Goal: Book appointment/travel/reservation

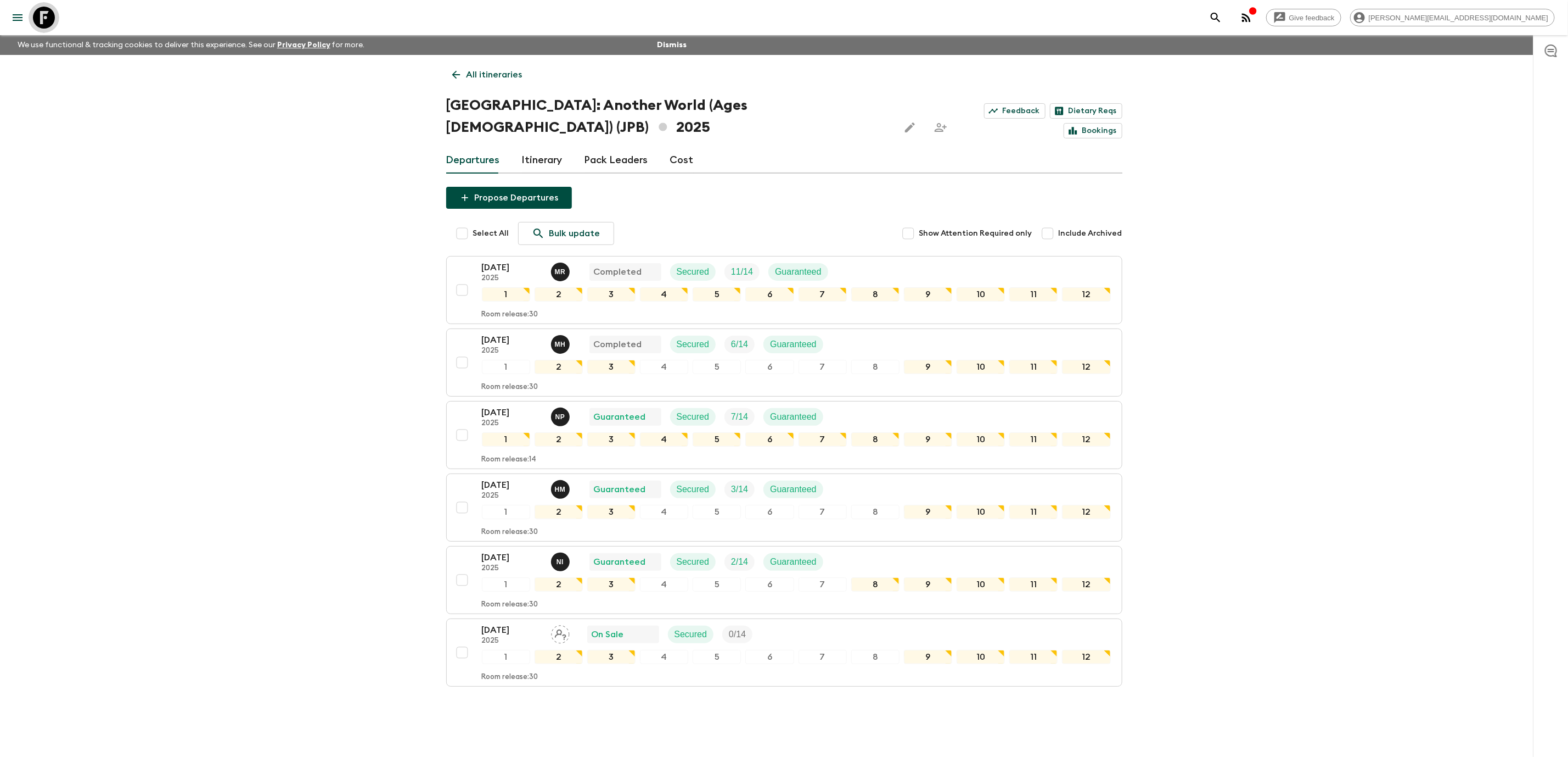
click at [41, 17] on icon at bounding box center [44, 18] width 22 height 22
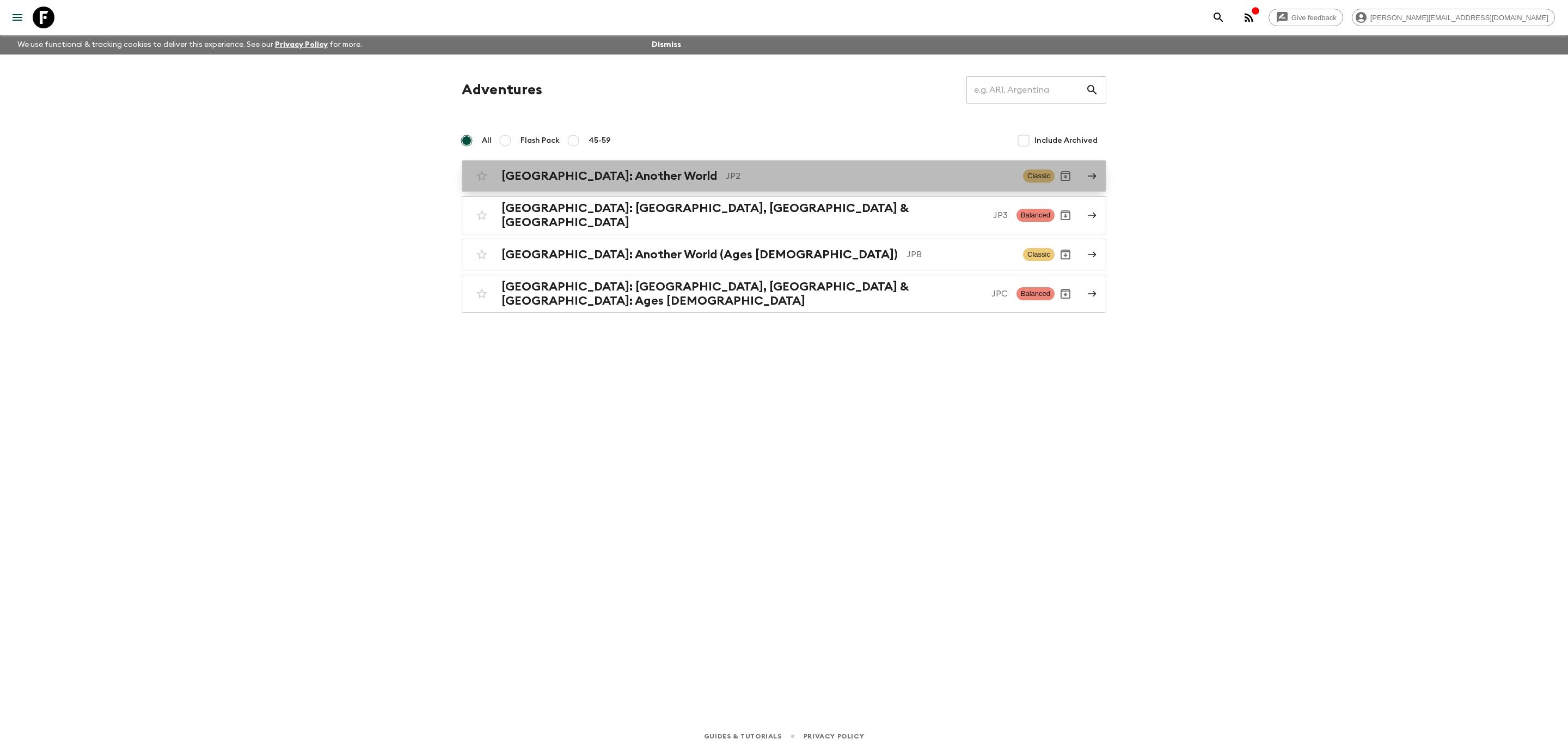
click at [768, 169] on p "JP2" at bounding box center [870, 175] width 289 height 13
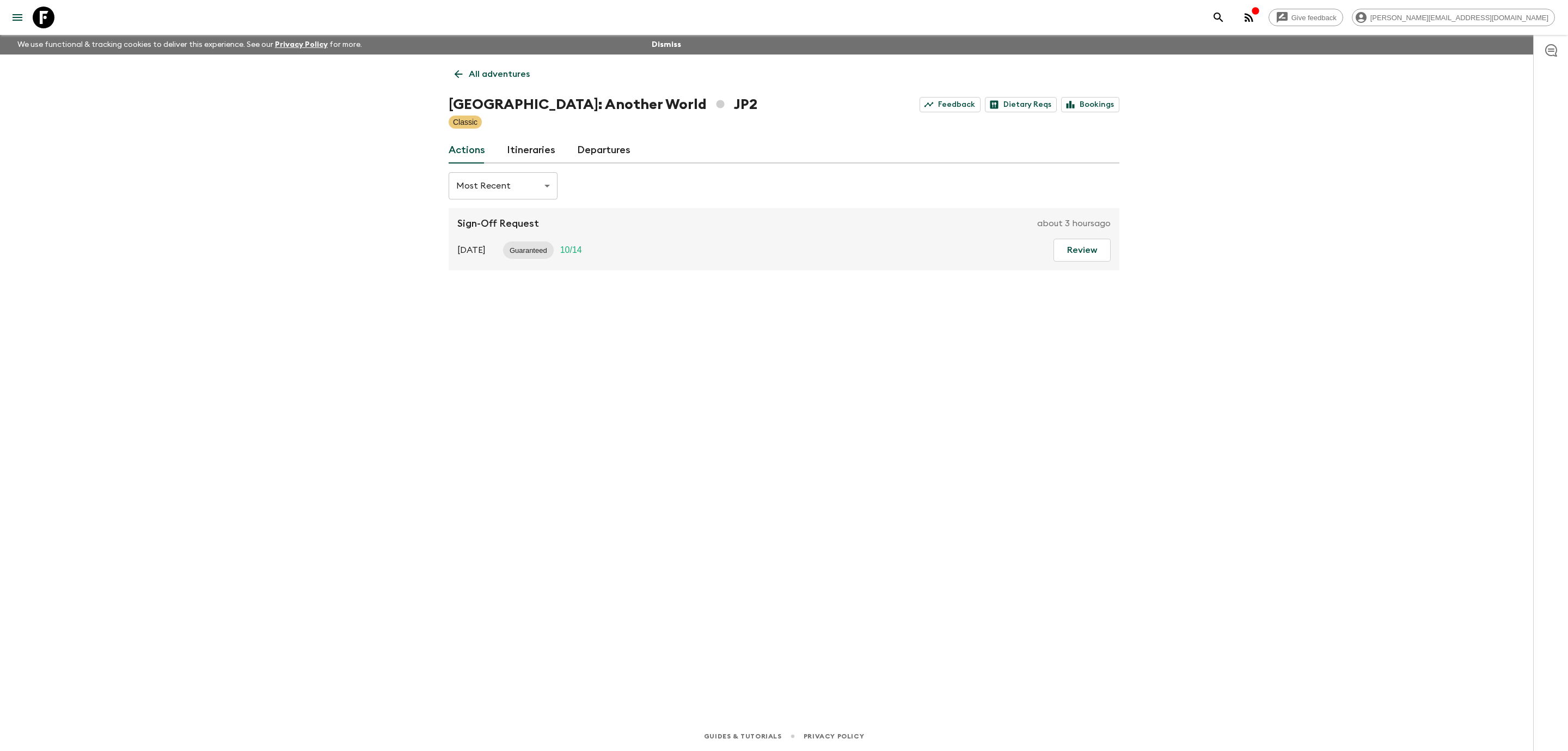
click at [544, 147] on link "Itineraries" at bounding box center [531, 150] width 49 height 26
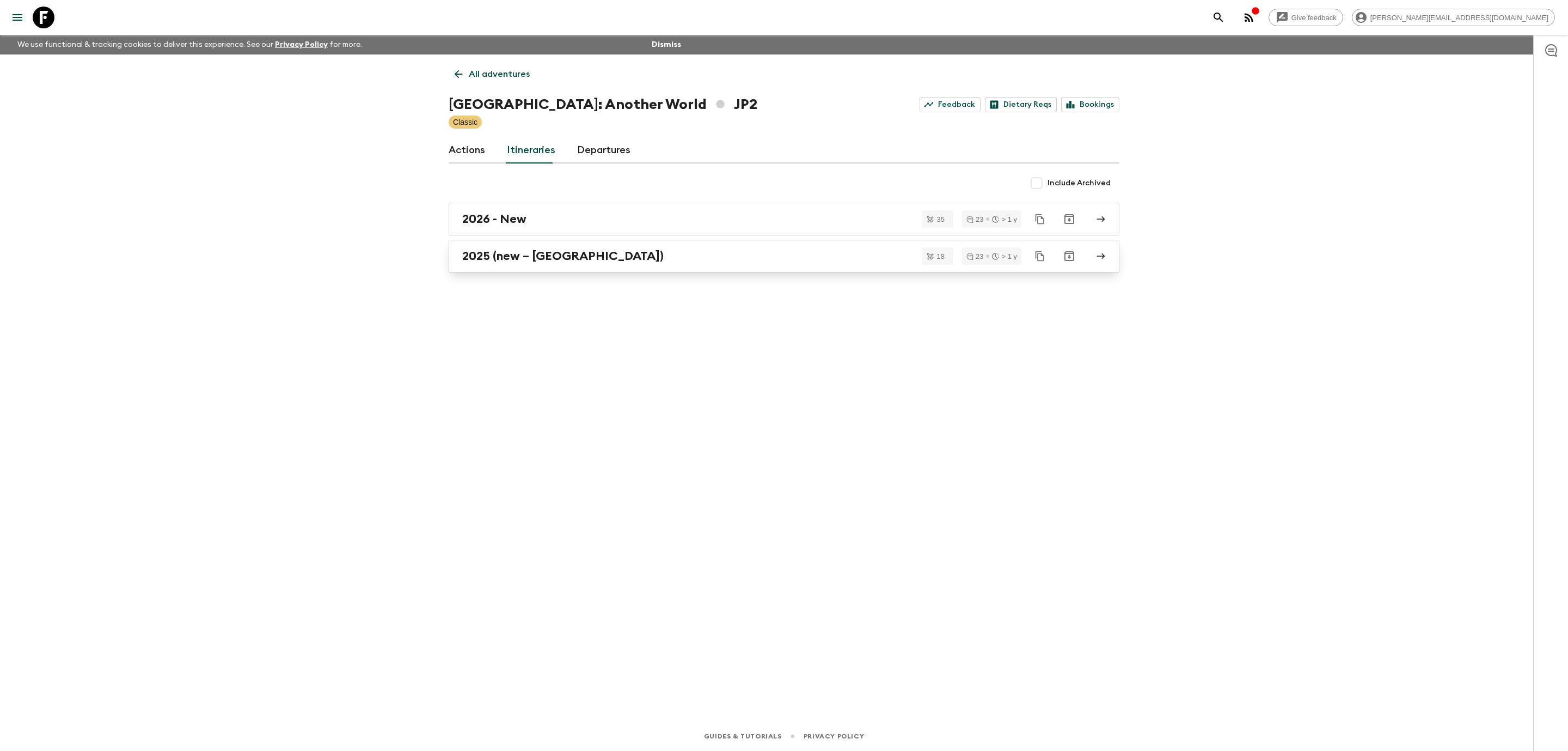
click at [592, 264] on link "2025 (new – [GEOGRAPHIC_DATA])" at bounding box center [784, 256] width 671 height 33
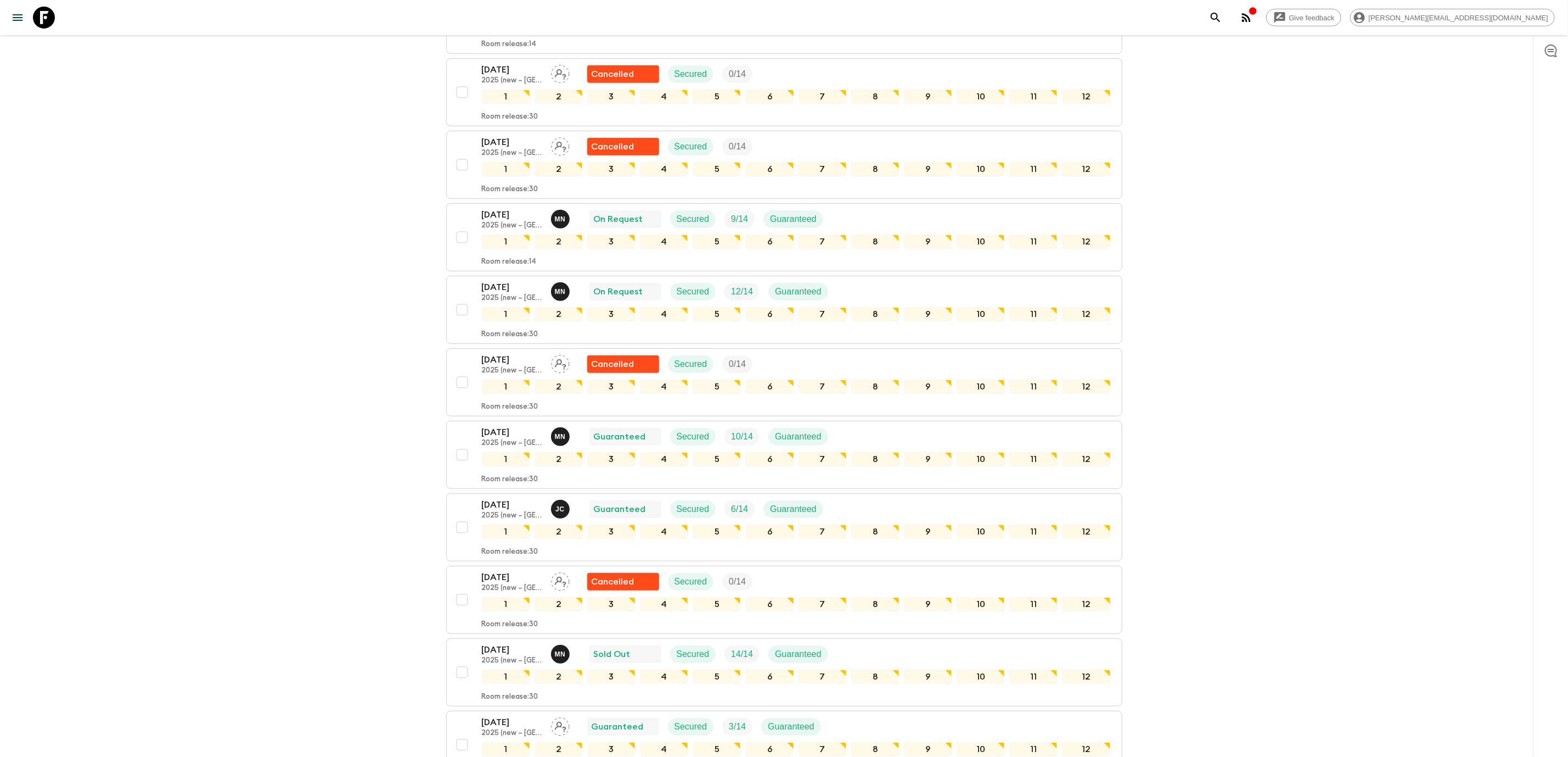
scroll to position [335, 0]
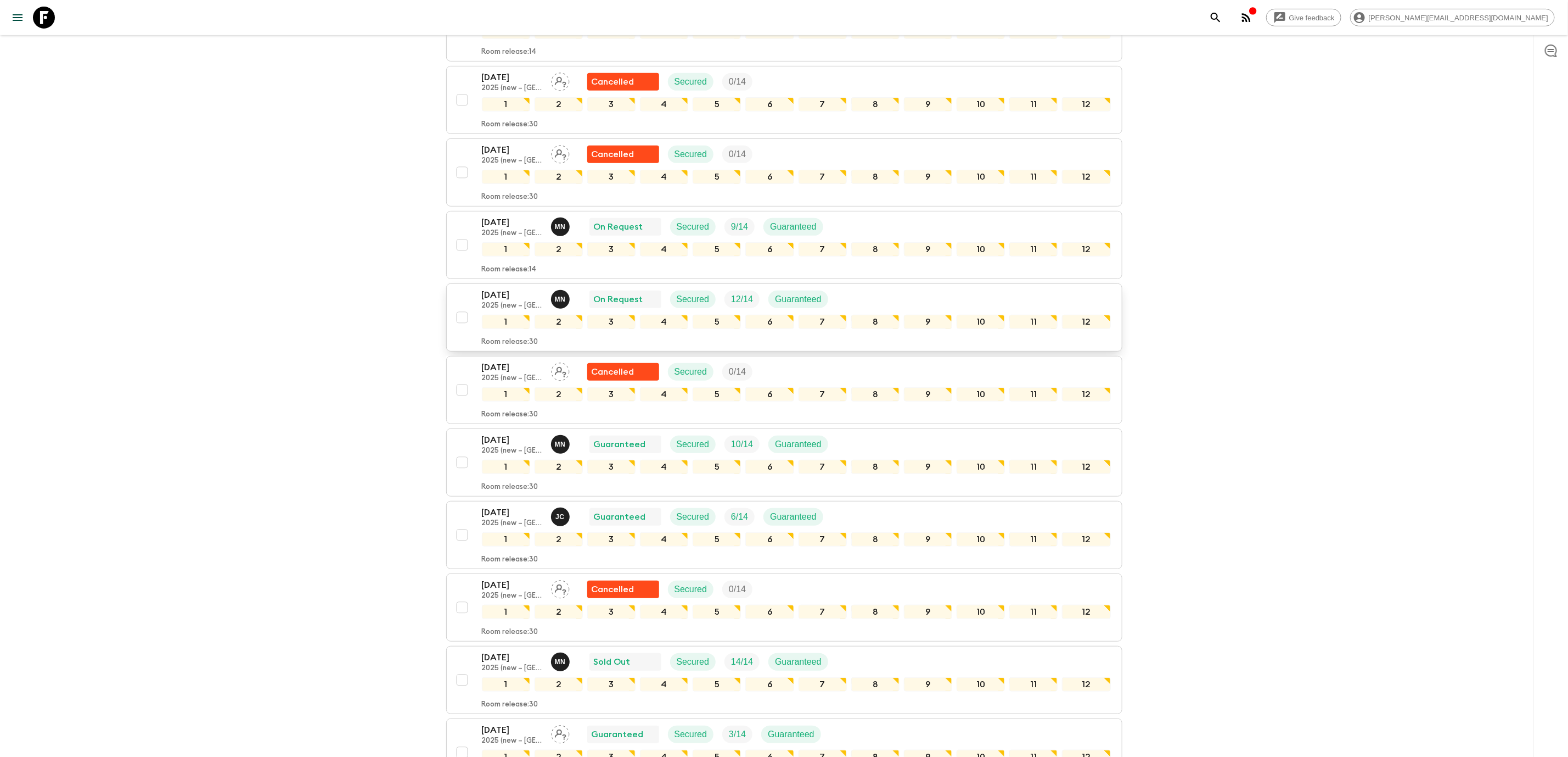
click at [937, 289] on div "[DATE] 2025 (new – [GEOGRAPHIC_DATA]) M N On Request Secured 12 / 14 Guaranteed" at bounding box center [796, 300] width 629 height 22
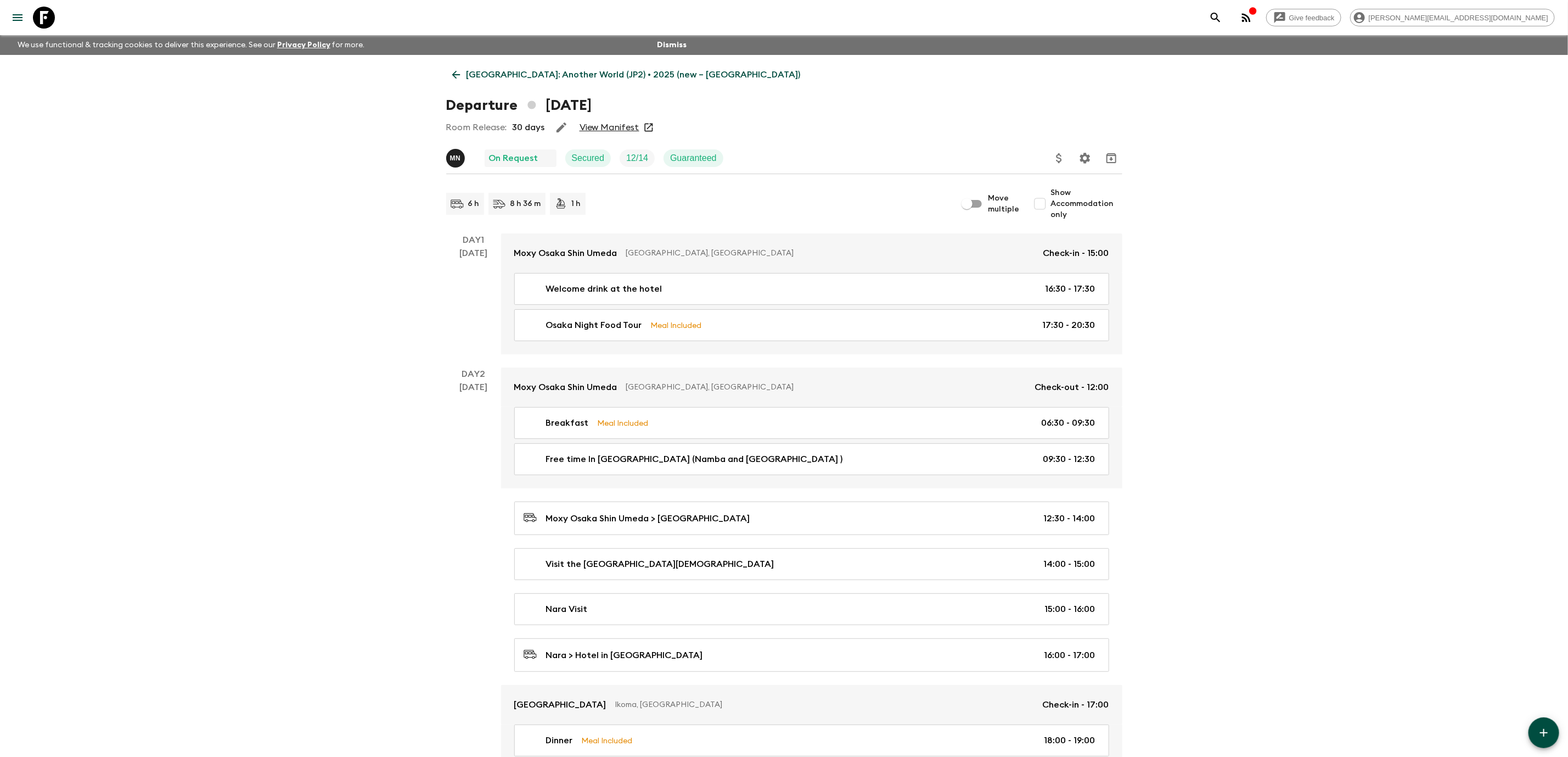
click at [1037, 206] on input "Show Accommodation only" at bounding box center [1040, 204] width 22 height 22
checkbox input "true"
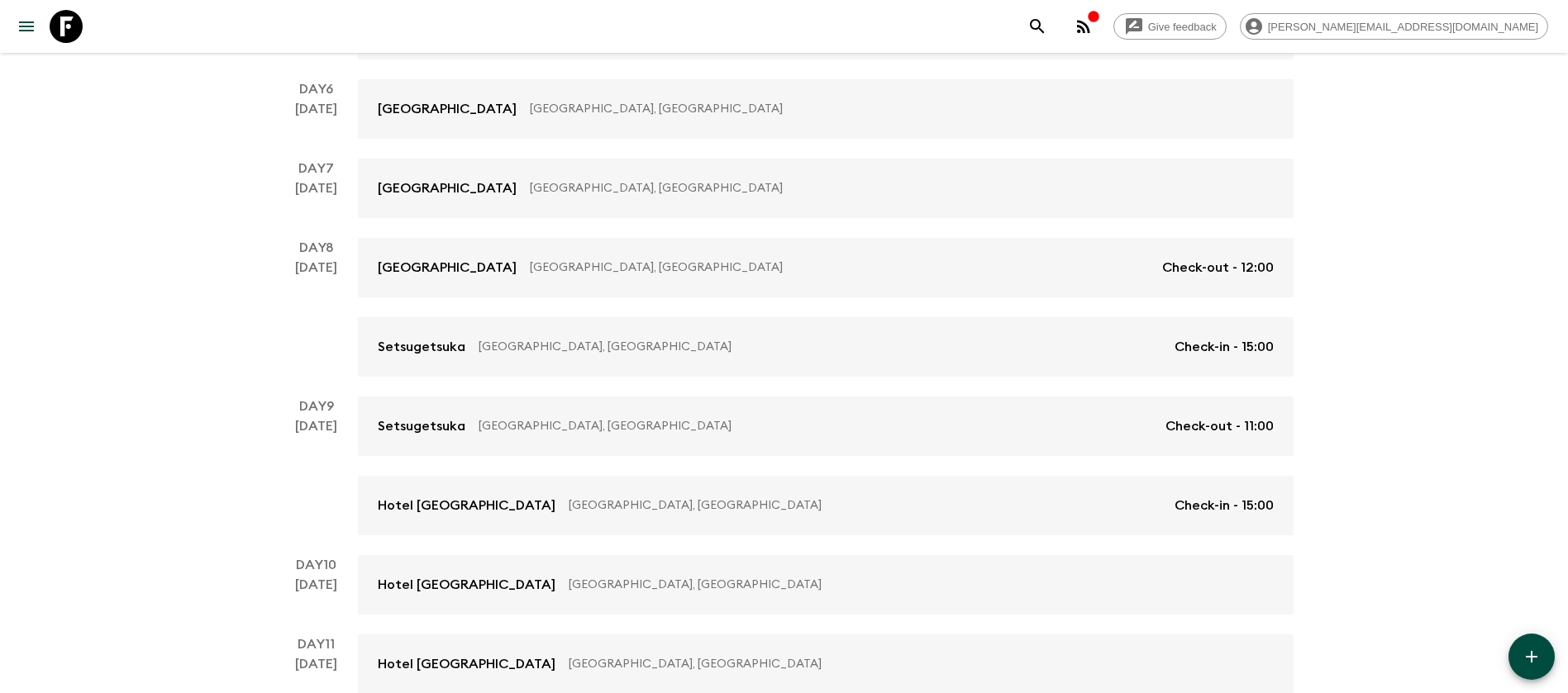
scroll to position [916, 0]
